Goal: Information Seeking & Learning: Learn about a topic

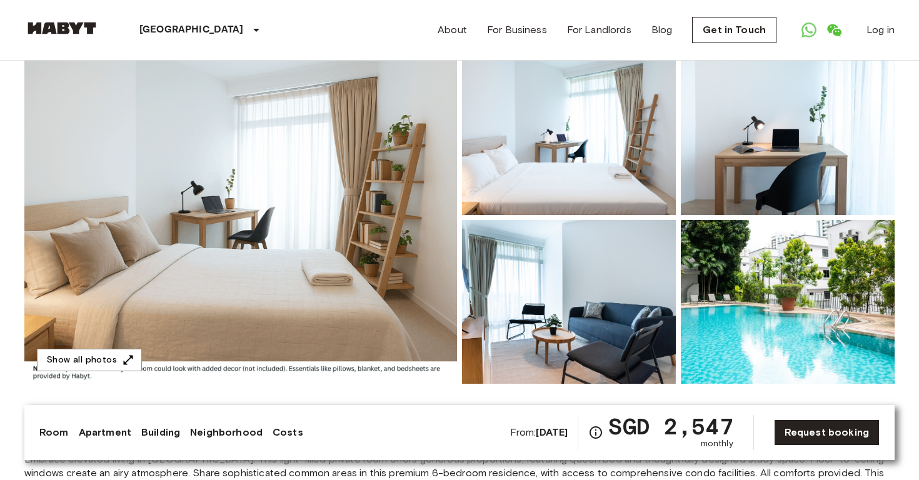
click at [71, 32] on img at bounding box center [61, 28] width 75 height 13
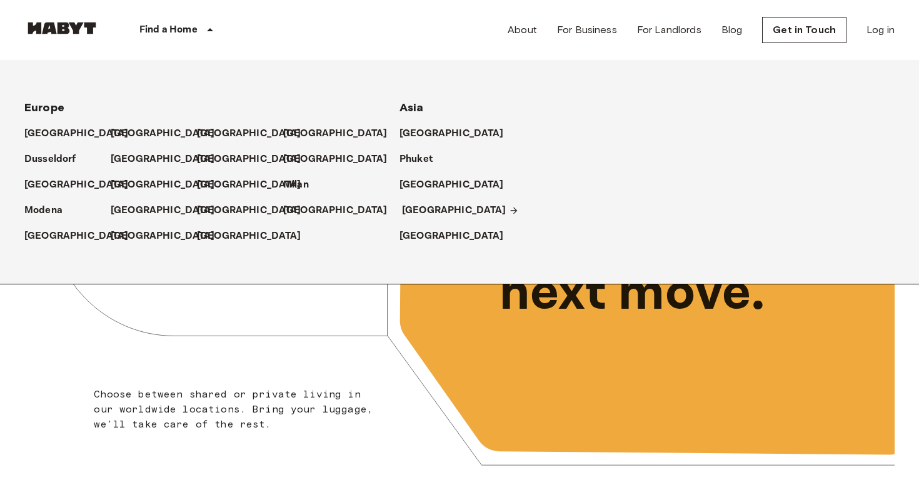
click at [412, 206] on p "[GEOGRAPHIC_DATA]" at bounding box center [454, 210] width 104 height 15
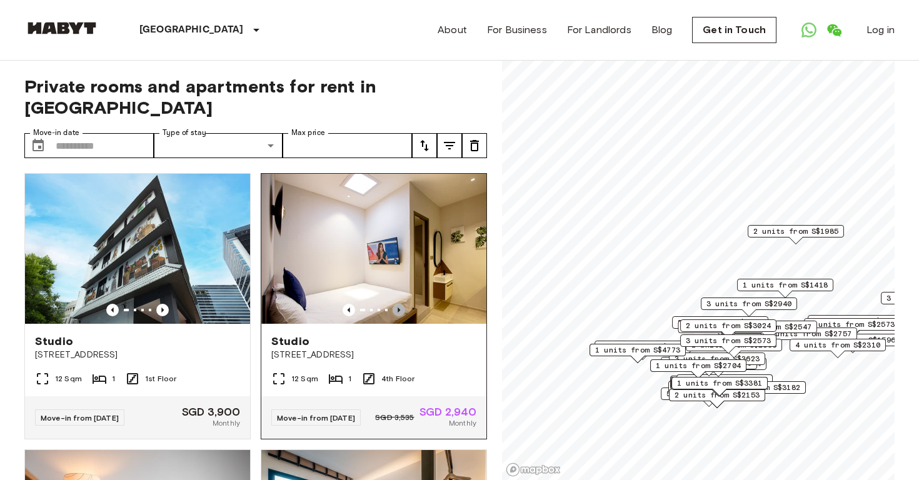
click at [399, 305] on icon "Previous image" at bounding box center [399, 310] width 13 height 13
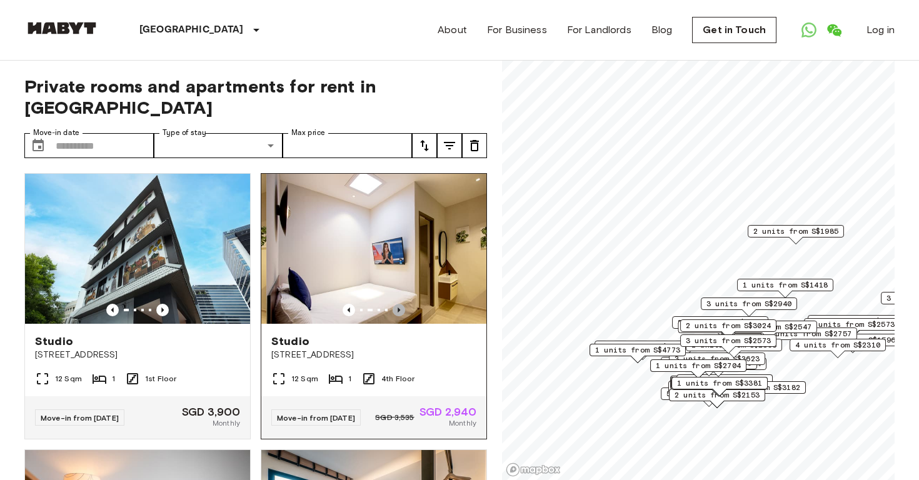
click at [399, 305] on icon "Previous image" at bounding box center [399, 310] width 13 height 13
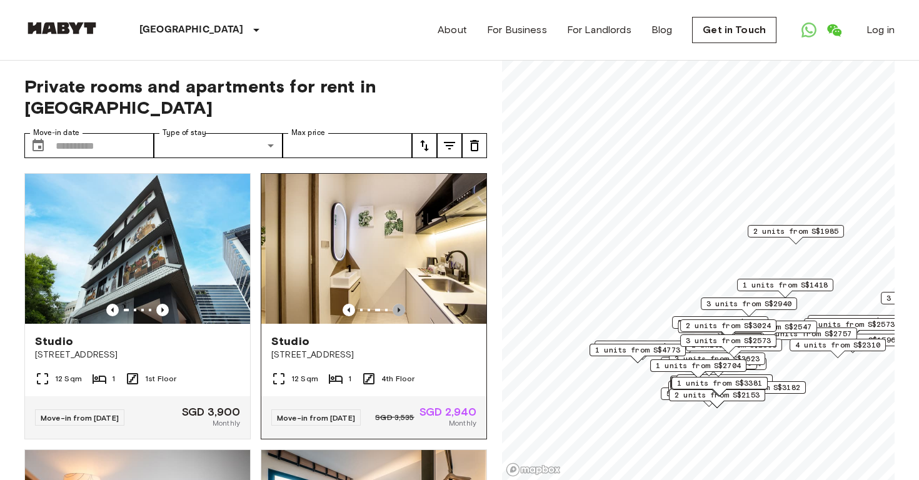
click at [399, 305] on icon "Previous image" at bounding box center [399, 310] width 13 height 13
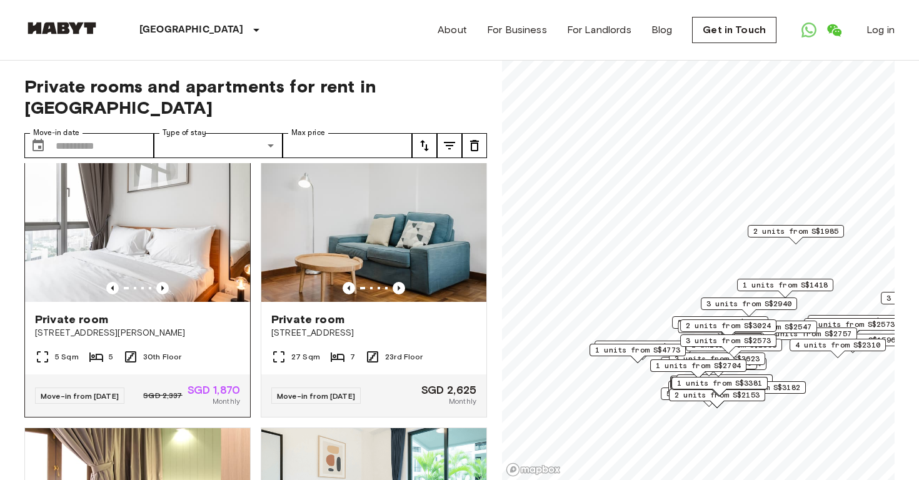
scroll to position [539, 0]
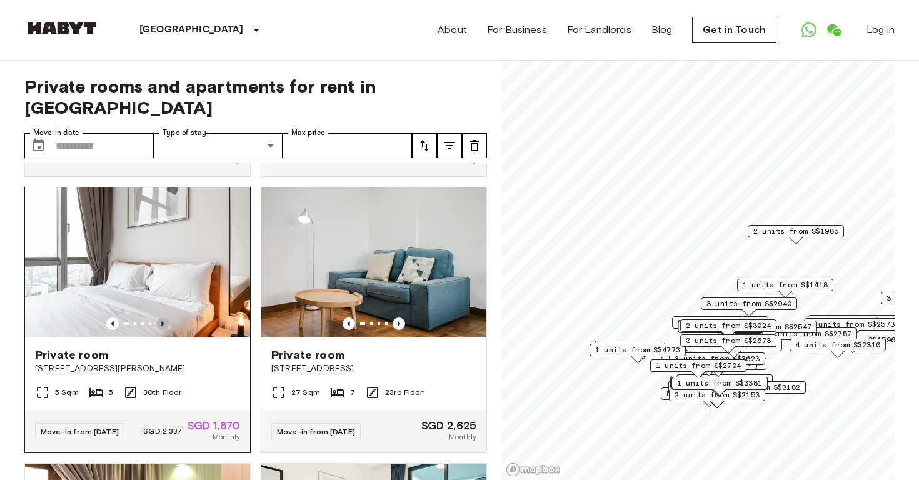
click at [164, 330] on icon "Previous image" at bounding box center [162, 324] width 13 height 13
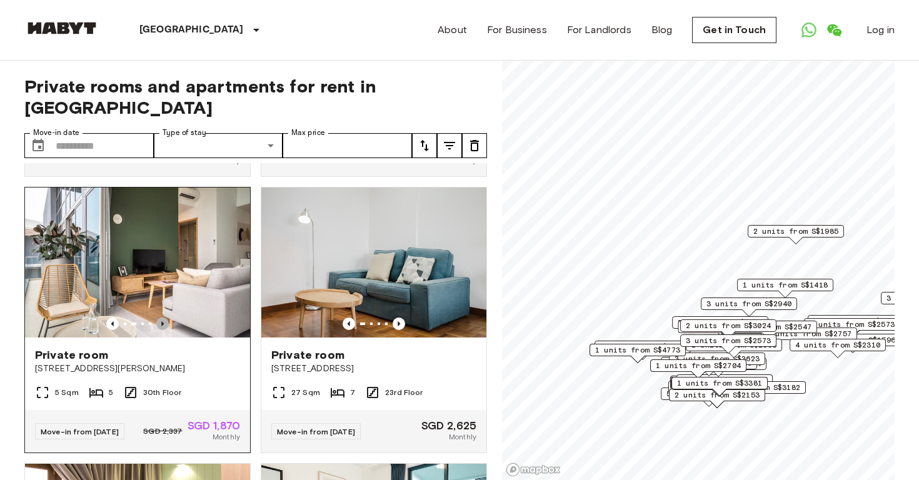
click at [164, 330] on icon "Previous image" at bounding box center [162, 324] width 13 height 13
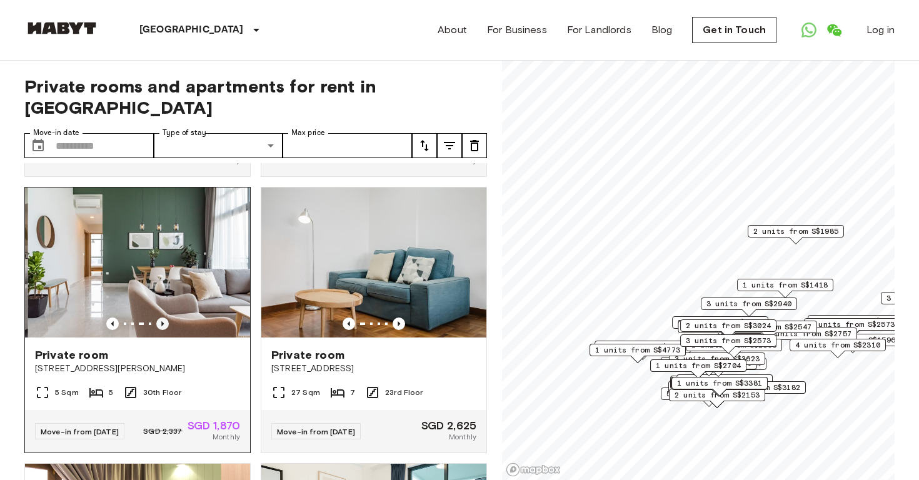
click at [164, 330] on icon "Previous image" at bounding box center [162, 324] width 13 height 13
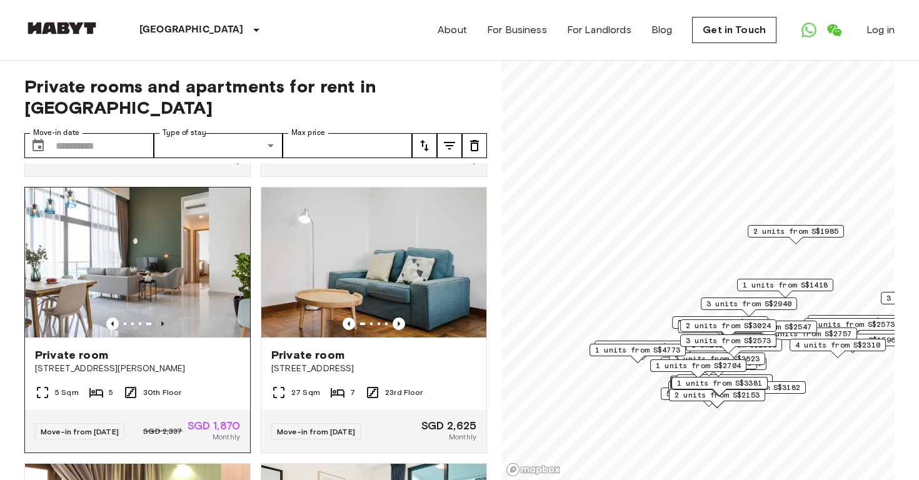
click at [164, 330] on icon "Previous image" at bounding box center [162, 324] width 13 height 13
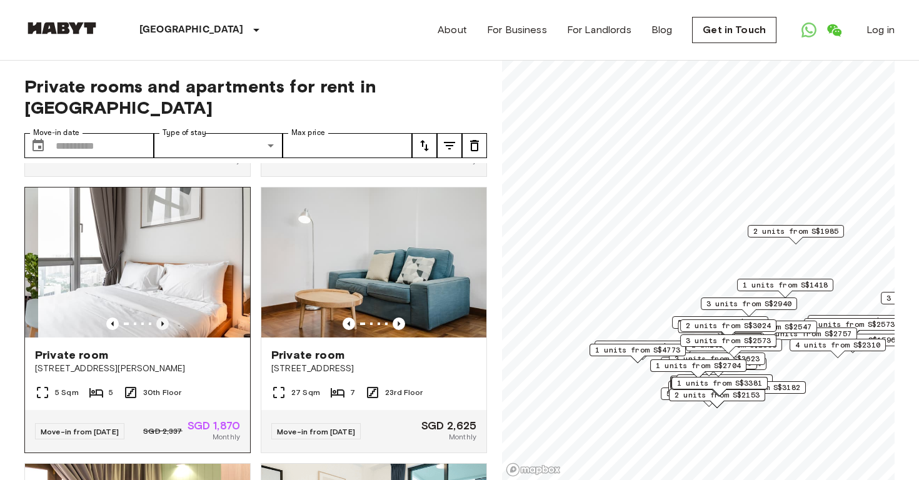
click at [164, 330] on icon "Previous image" at bounding box center [162, 324] width 13 height 13
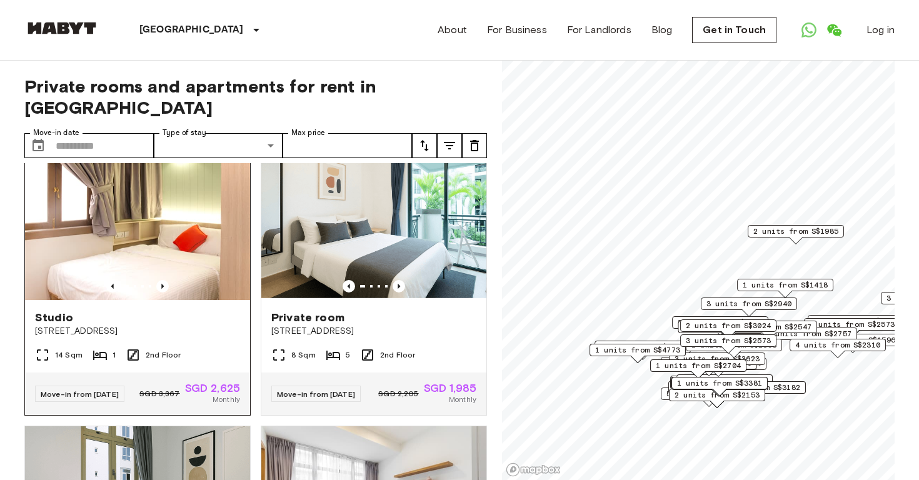
scroll to position [852, 0]
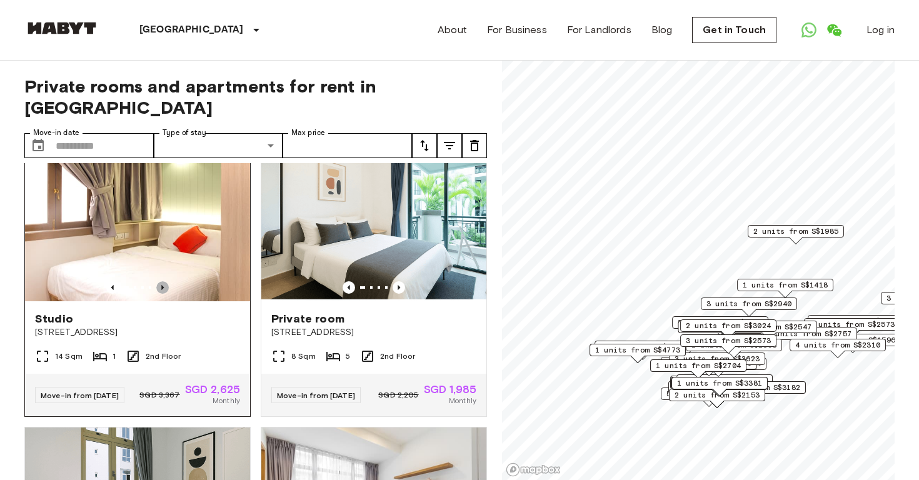
click at [163, 294] on icon "Previous image" at bounding box center [162, 287] width 13 height 13
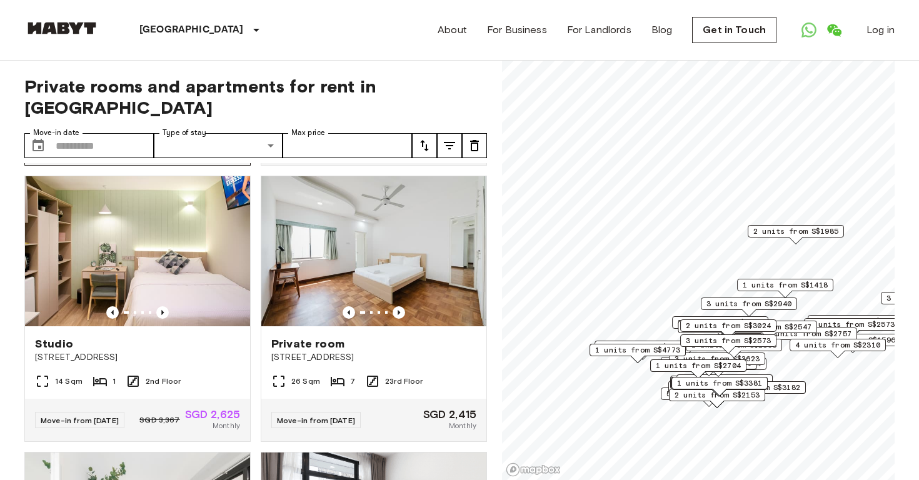
scroll to position [3045, 0]
